Goal: Task Accomplishment & Management: Use online tool/utility

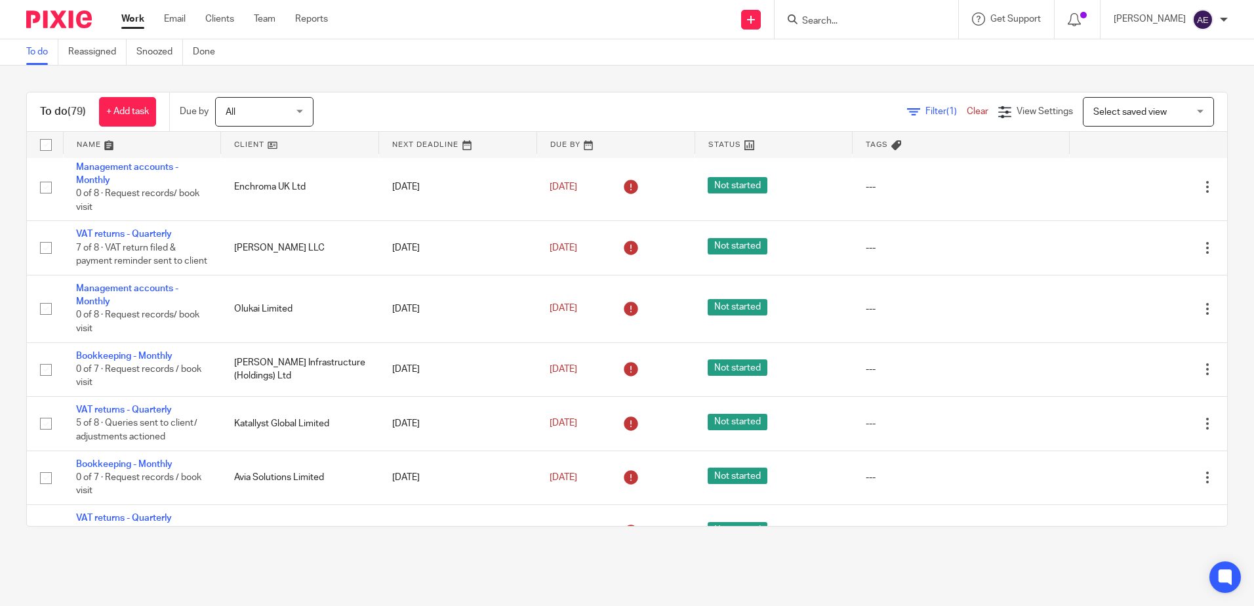
scroll to position [722, 0]
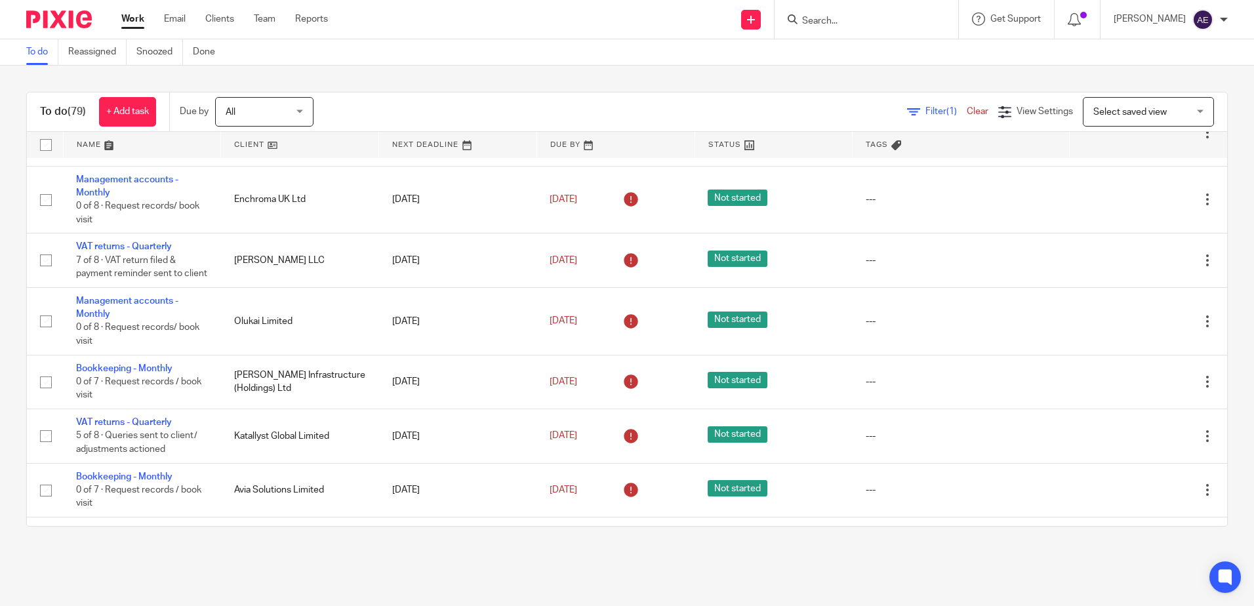
click at [886, 11] on form at bounding box center [871, 19] width 140 height 16
click at [865, 13] on form at bounding box center [871, 19] width 140 height 16
click at [854, 22] on input "Search" at bounding box center [860, 22] width 118 height 12
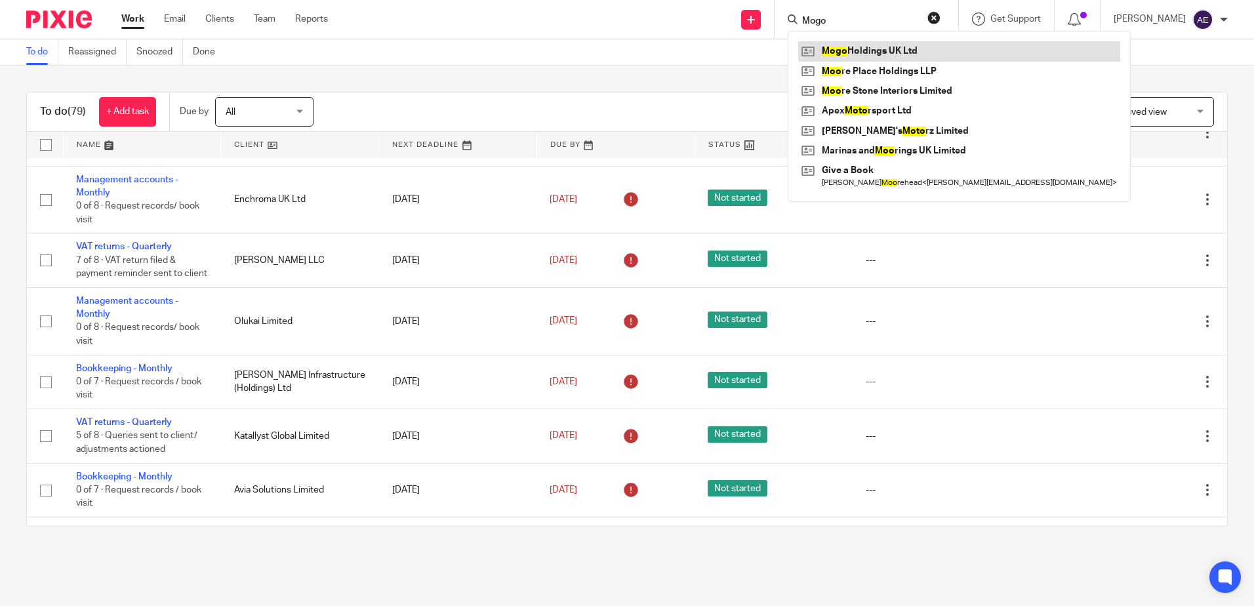
type input "Mogo"
click at [926, 43] on link at bounding box center [959, 51] width 322 height 20
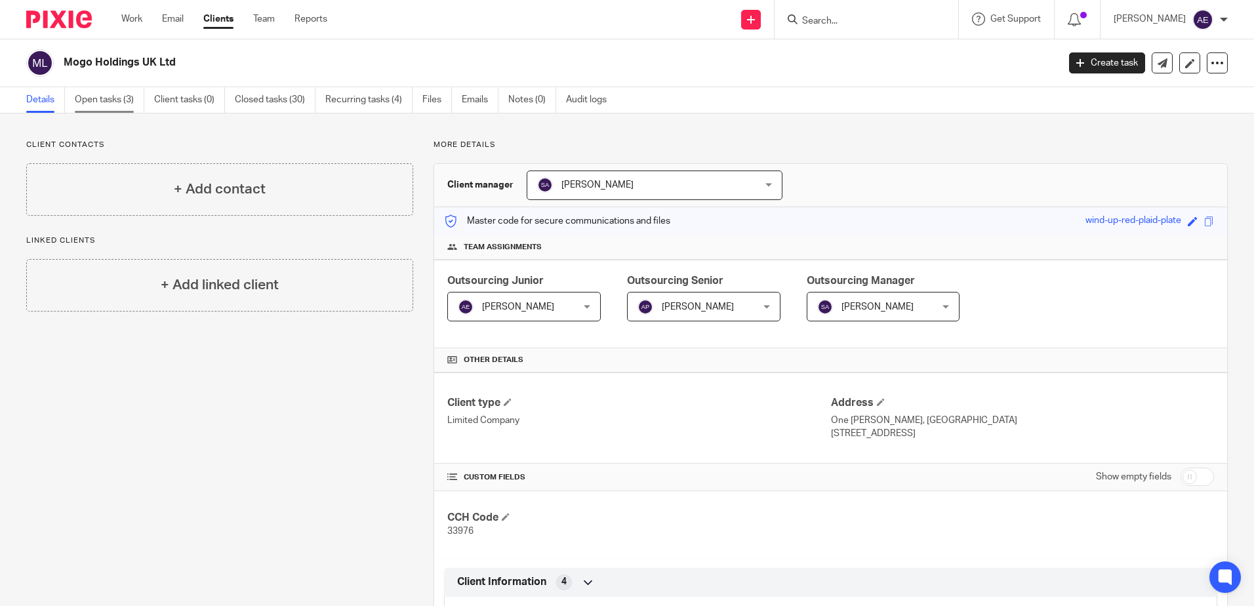
click at [140, 96] on link "Open tasks (3)" at bounding box center [110, 100] width 70 height 26
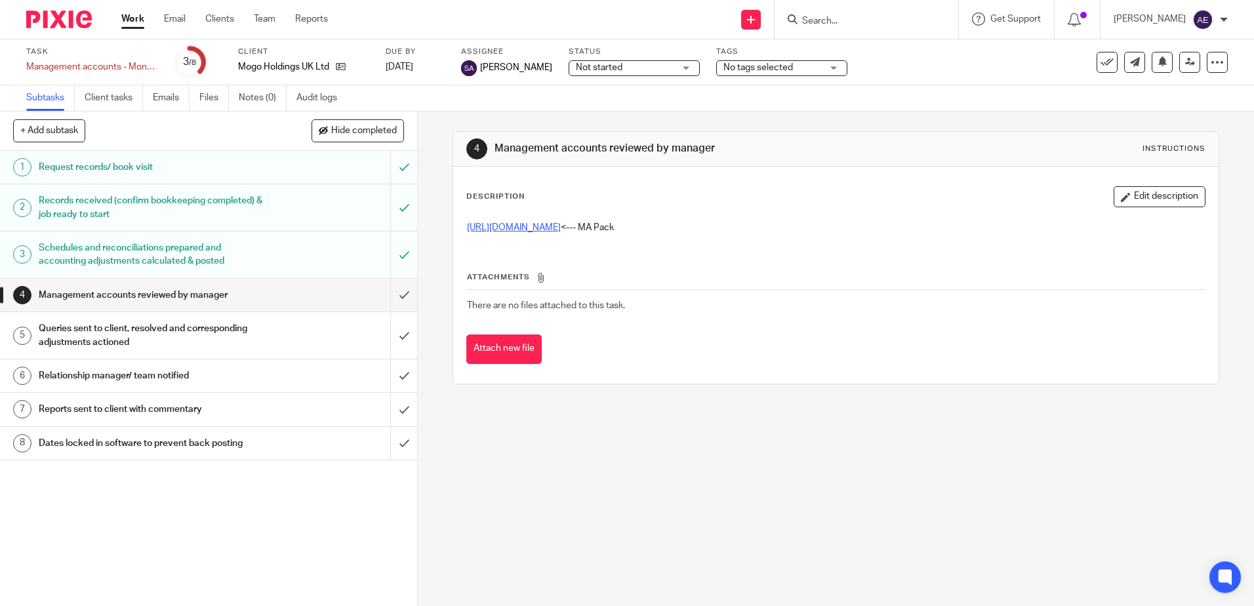
click at [561, 224] on link "[URL][DOMAIN_NAME]" at bounding box center [514, 227] width 94 height 9
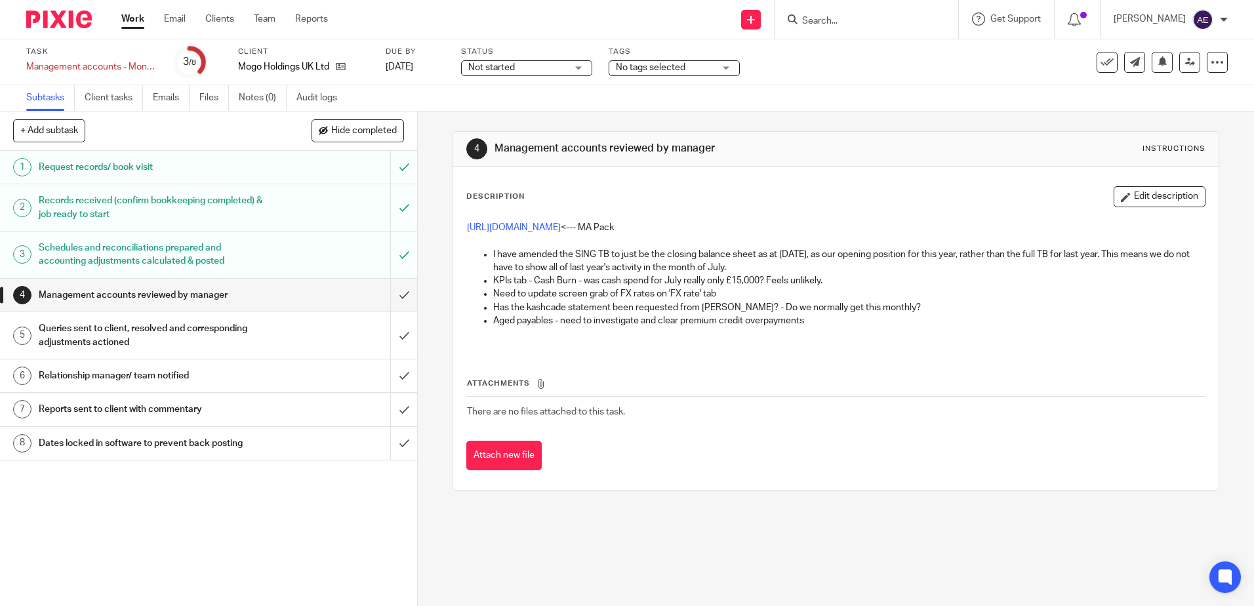
drag, startPoint x: 517, startPoint y: 258, endPoint x: 774, endPoint y: 264, distance: 256.6
click at [774, 264] on p "I have amended the SING TB to just be the closing balance sheet as at [DATE], a…" at bounding box center [848, 261] width 711 height 27
drag, startPoint x: 774, startPoint y: 264, endPoint x: 785, endPoint y: 266, distance: 11.3
click at [785, 264] on p "I have amended the SING TB to just be the closing balance sheet as at [DATE], a…" at bounding box center [848, 261] width 711 height 27
drag, startPoint x: 500, startPoint y: 278, endPoint x: 781, endPoint y: 275, distance: 281.5
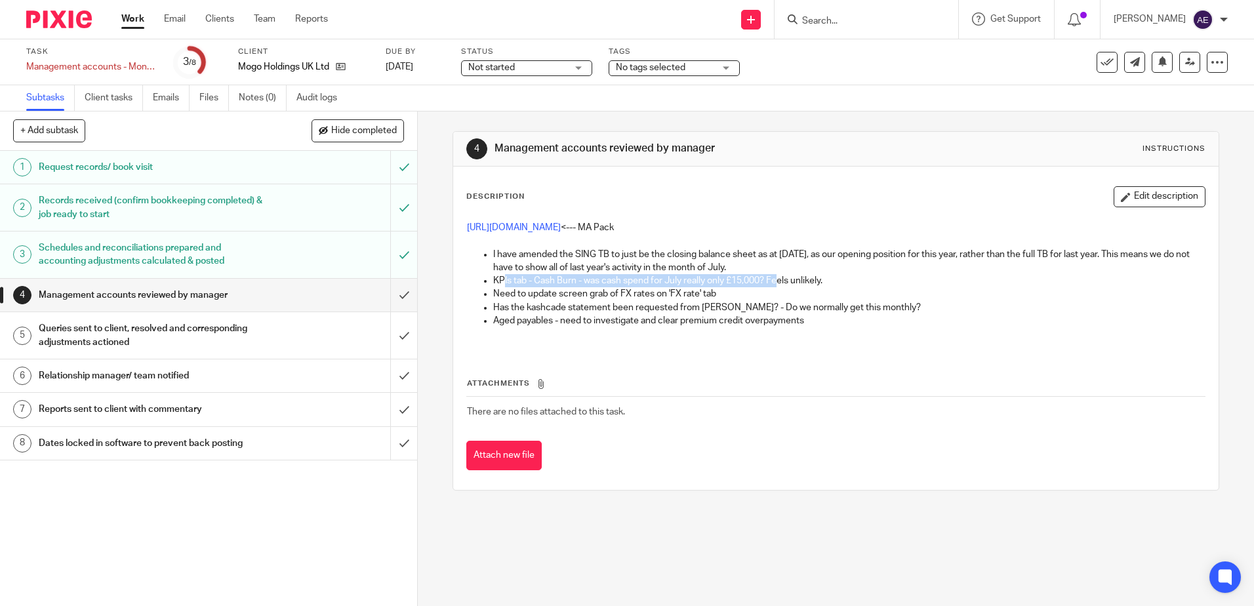
click at [781, 275] on p "KPIs tab - Cash Burn - was cash spend for July really only £15,000? Feels unlik…" at bounding box center [848, 280] width 711 height 13
drag, startPoint x: 492, startPoint y: 292, endPoint x: 727, endPoint y: 294, distance: 234.9
click at [727, 294] on p "Need to update screen grab of FX rates on 'FX rate' tab" at bounding box center [848, 293] width 711 height 13
drag, startPoint x: 499, startPoint y: 304, endPoint x: 869, endPoint y: 302, distance: 370.0
click at [869, 302] on p "Has the kashcade statement been requested from [PERSON_NAME]? - Do we normally …" at bounding box center [848, 307] width 711 height 13
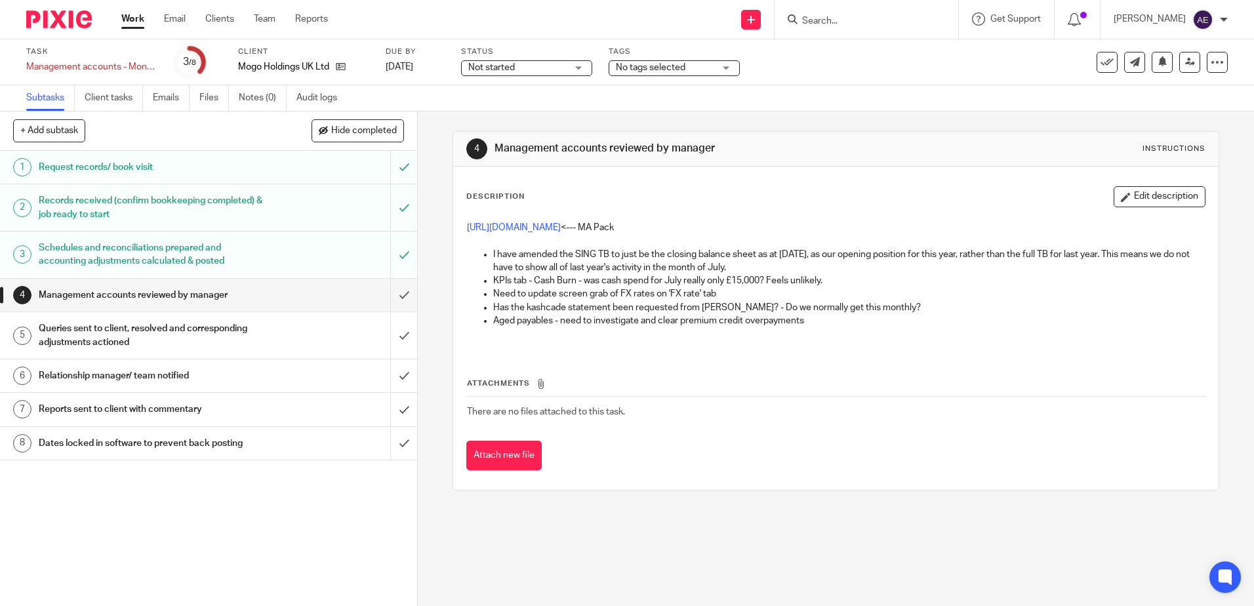
click at [522, 342] on div "[URL][DOMAIN_NAME] <--- MA Pack I have amended the SING TB to just be the closi…" at bounding box center [836, 283] width 751 height 136
